Goal: Use online tool/utility: Utilize a website feature to perform a specific function

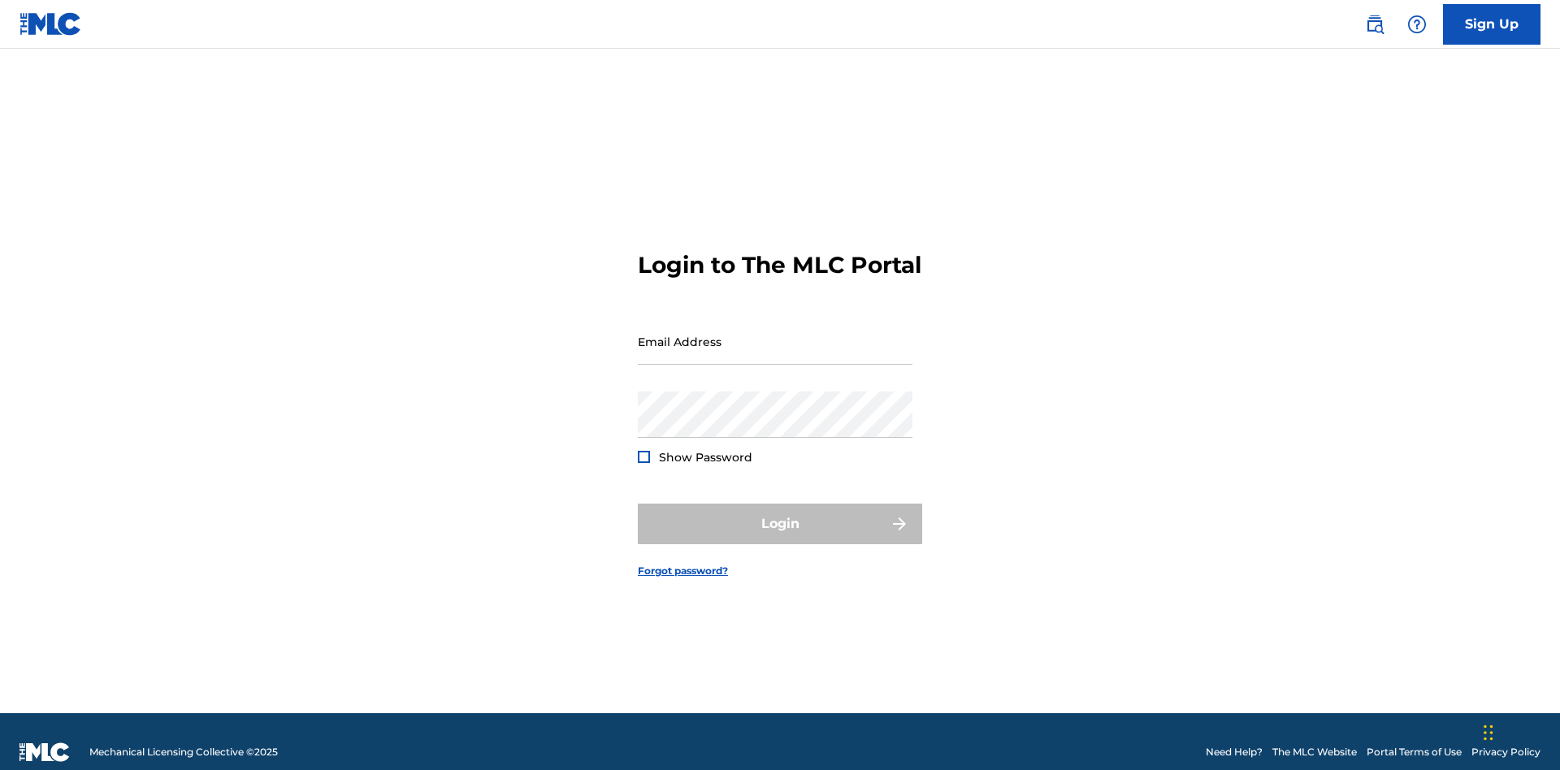
scroll to position [21, 0]
click at [775, 334] on input "Email Address" at bounding box center [775, 342] width 275 height 46
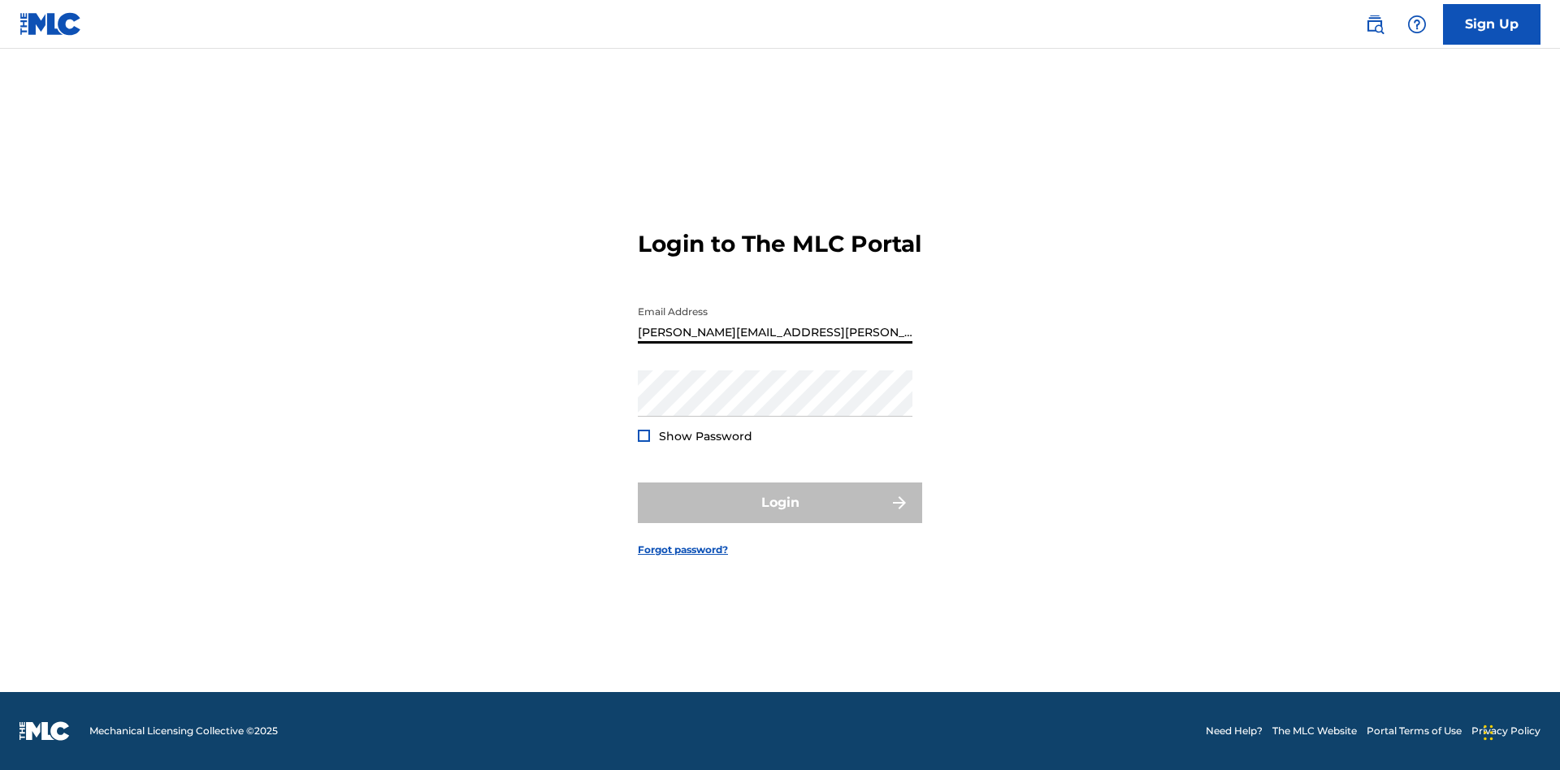
type input "Krystal.Ribble@themlc.com"
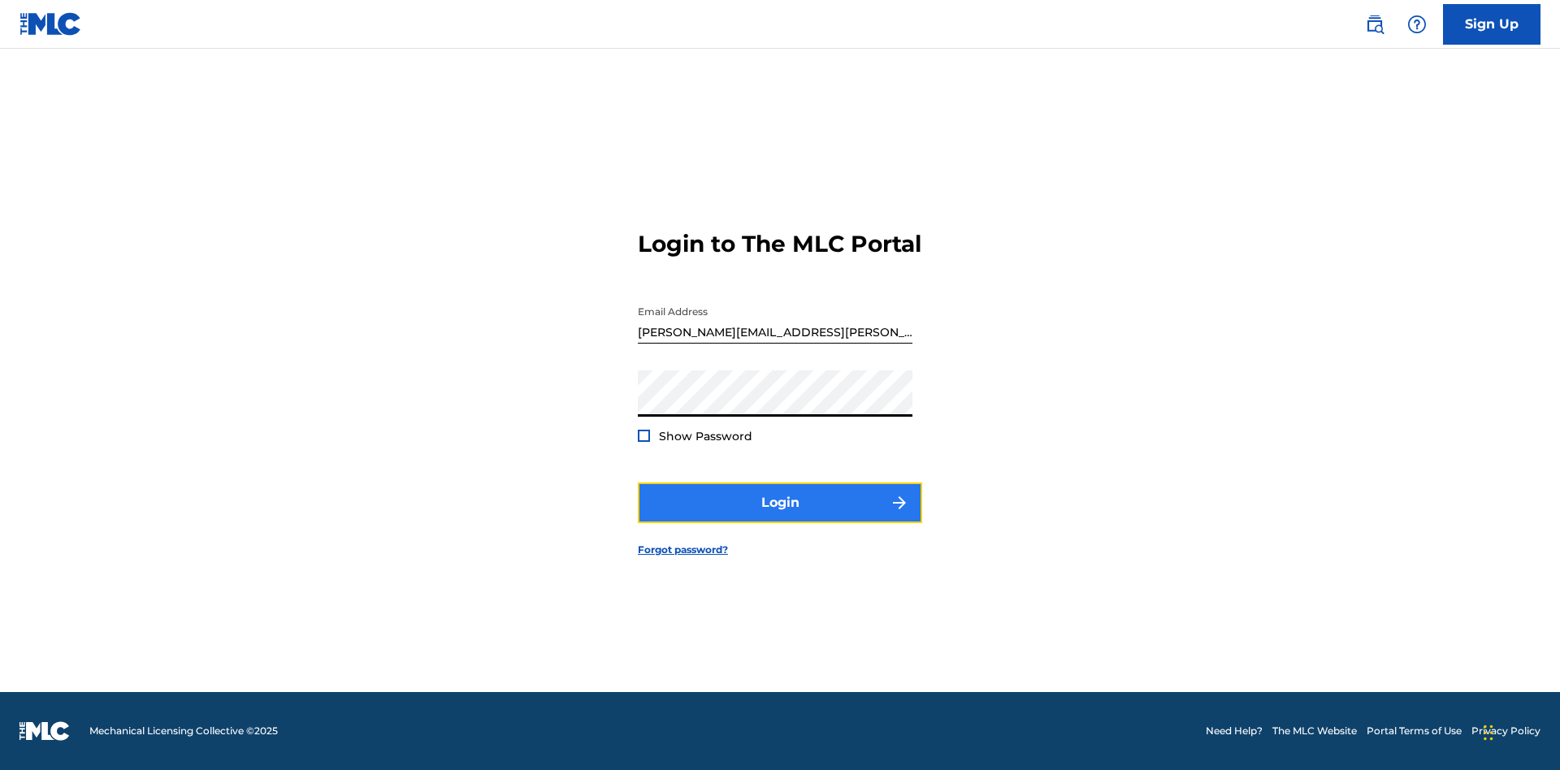
click at [780, 517] on button "Login" at bounding box center [780, 503] width 284 height 41
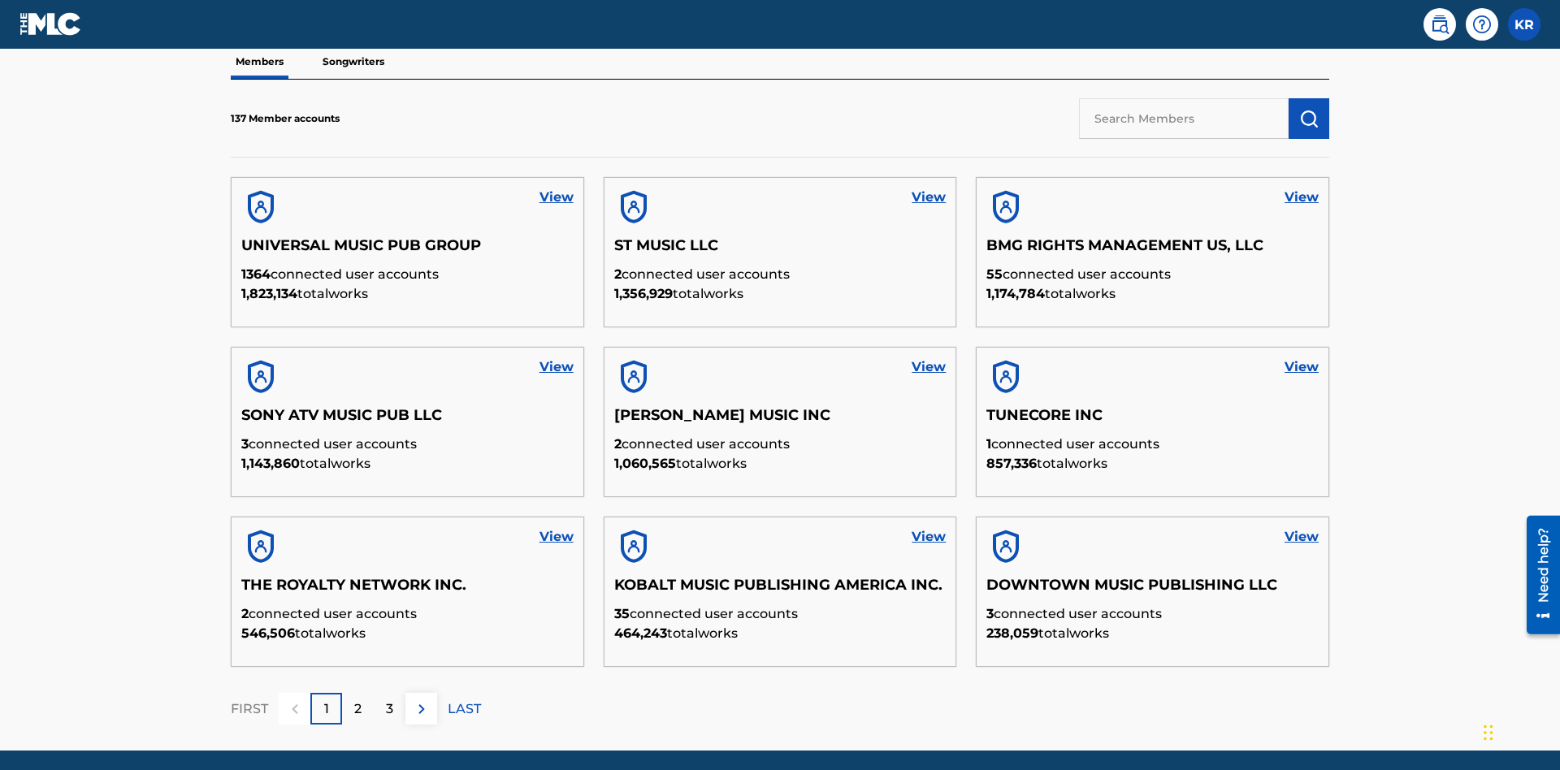
click at [1184, 118] on input "text" at bounding box center [1184, 118] width 210 height 41
type input "QUEEN PUBLISHA"
click at [1309, 109] on img "submit" at bounding box center [1309, 119] width 20 height 20
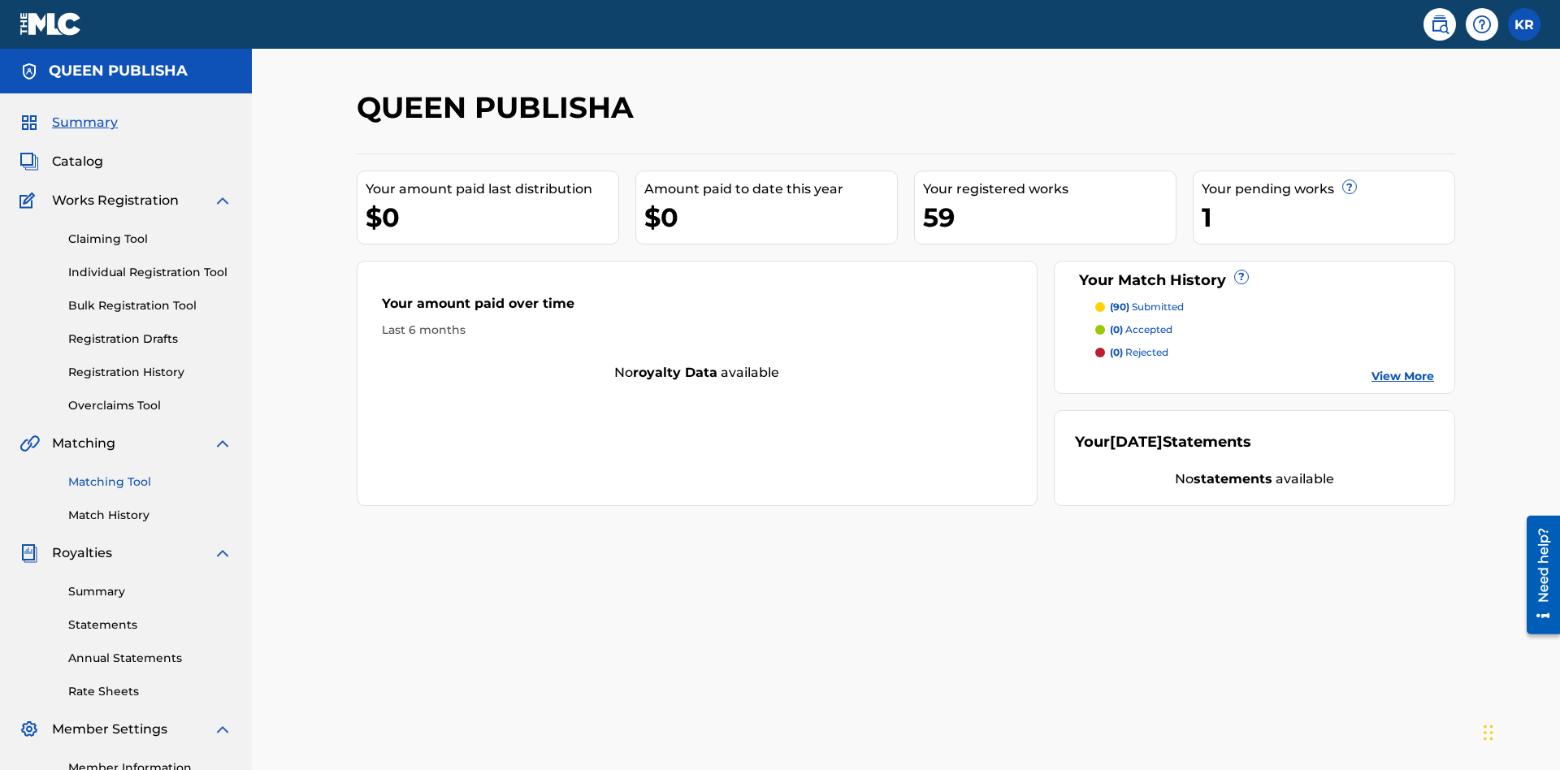
click at [150, 474] on link "Matching Tool" at bounding box center [150, 482] width 164 height 17
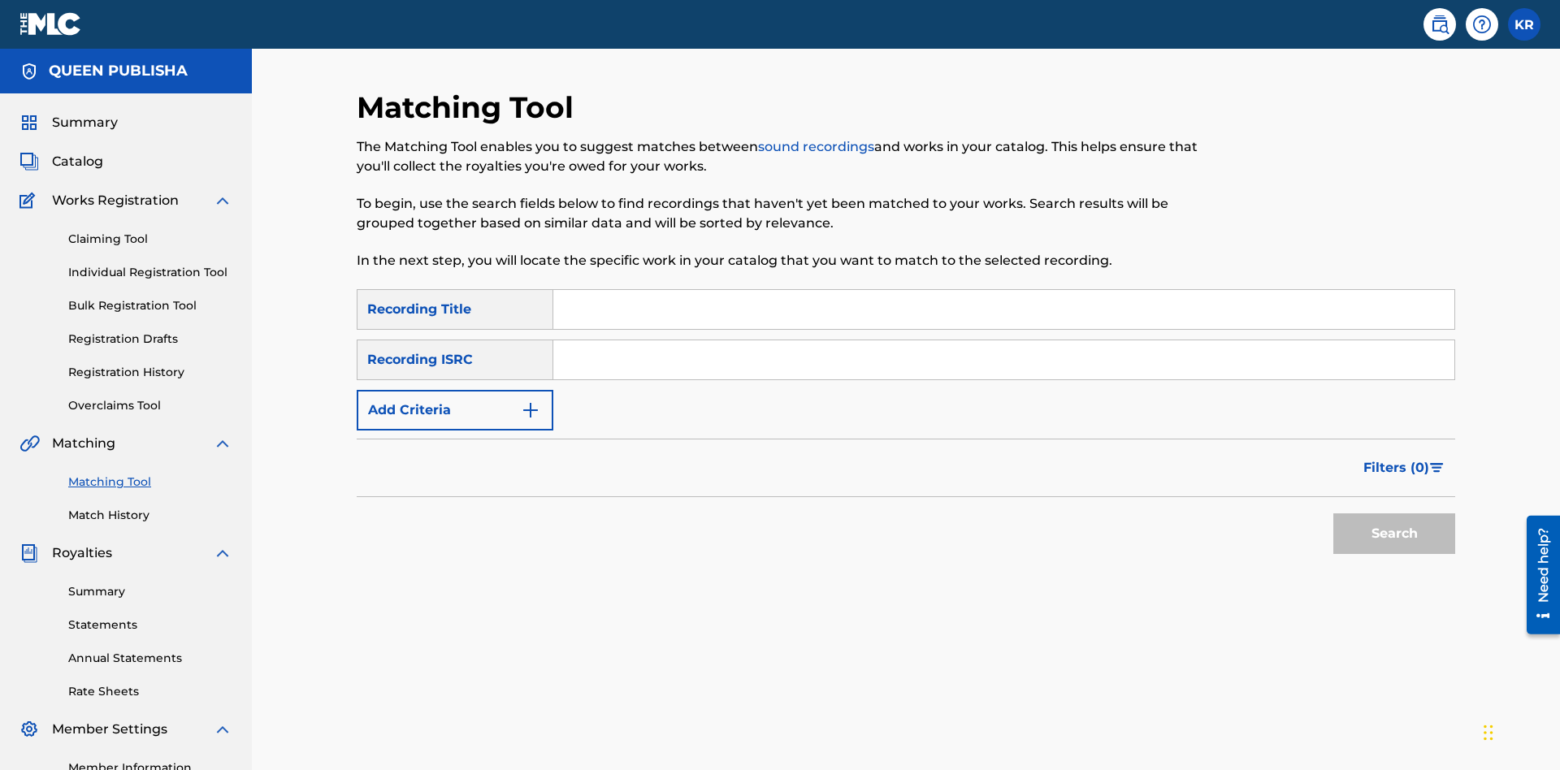
click at [1004, 290] on input "Search Form" at bounding box center [1003, 309] width 901 height 39
click at [1394, 514] on button "Search" at bounding box center [1394, 534] width 122 height 41
click at [1004, 290] on input "The" at bounding box center [1003, 309] width 901 height 39
click at [1004, 340] on input "Search Form" at bounding box center [1003, 359] width 901 height 39
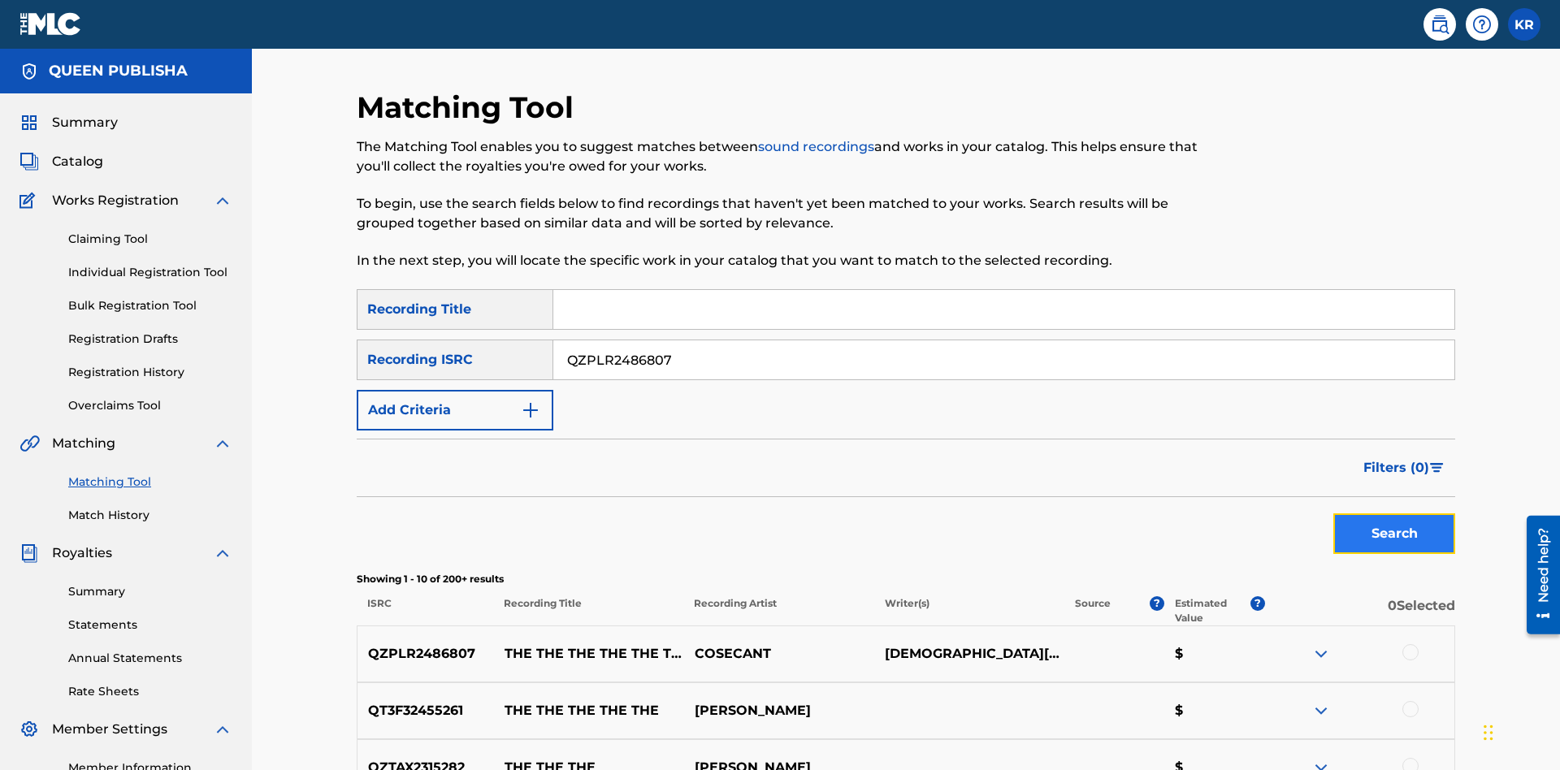
click at [1394, 514] on button "Search" at bounding box center [1394, 534] width 122 height 41
